Goal: Transaction & Acquisition: Purchase product/service

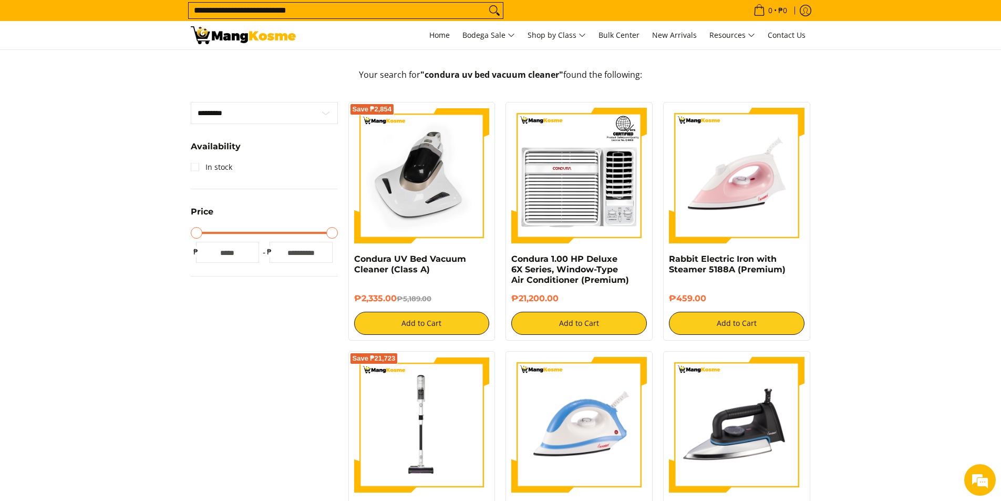
scroll to position [49, 0]
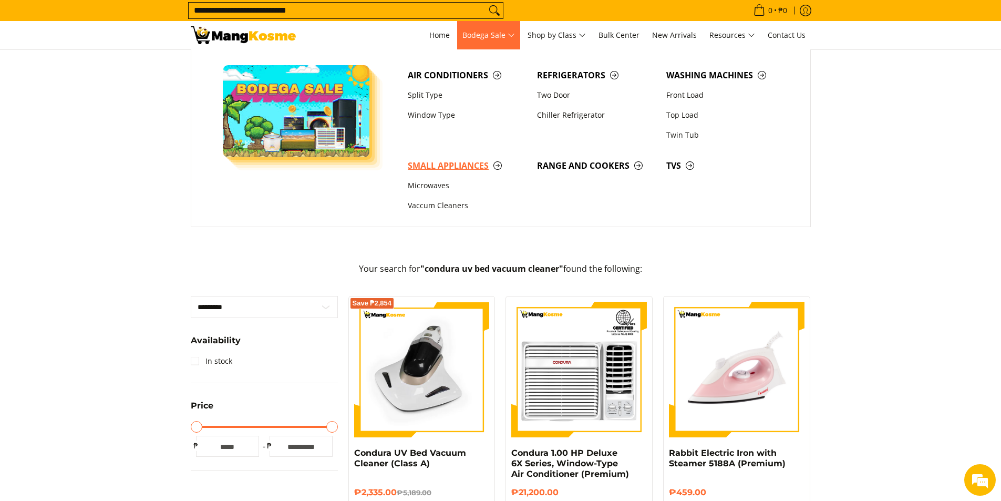
click at [468, 165] on span "Small Appliances" at bounding box center [467, 165] width 119 height 13
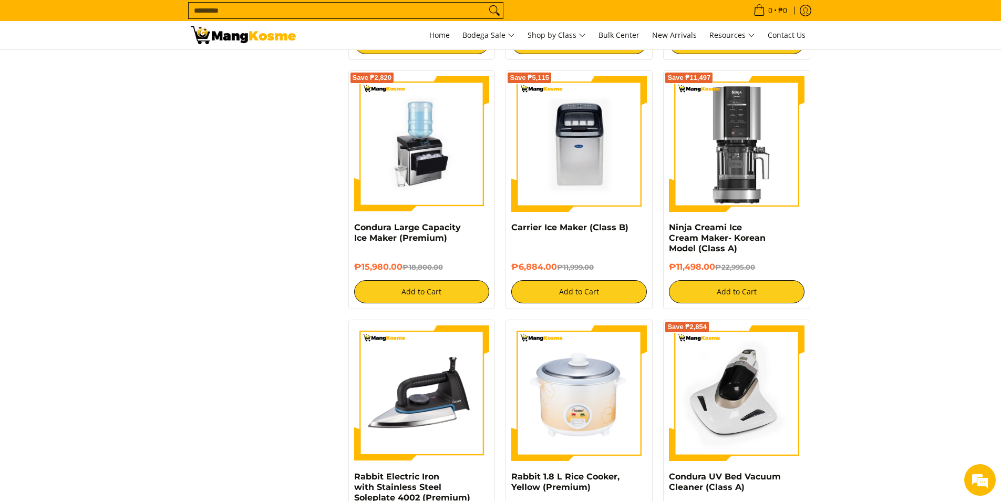
scroll to position [893, 0]
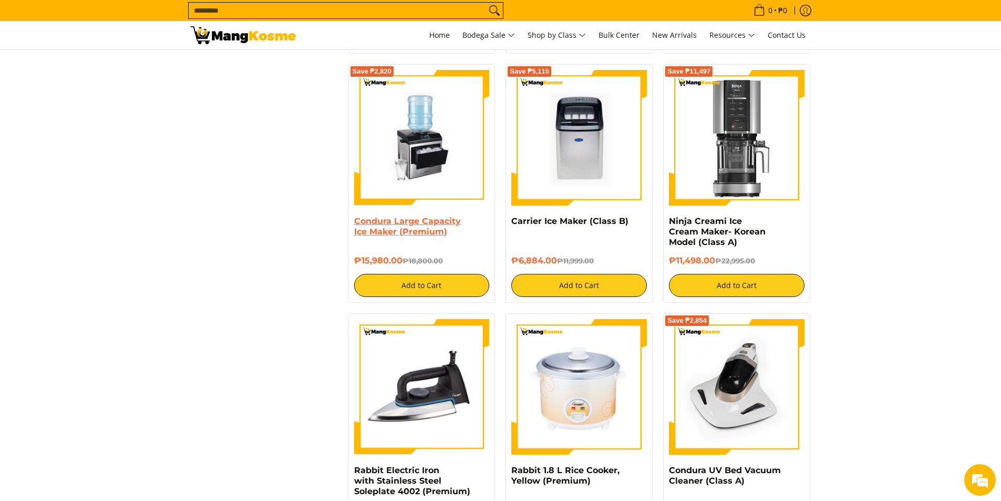
click at [421, 235] on link "Condura Large Capacity Ice Maker (Premium)" at bounding box center [407, 226] width 107 height 20
